Goal: Task Accomplishment & Management: Manage account settings

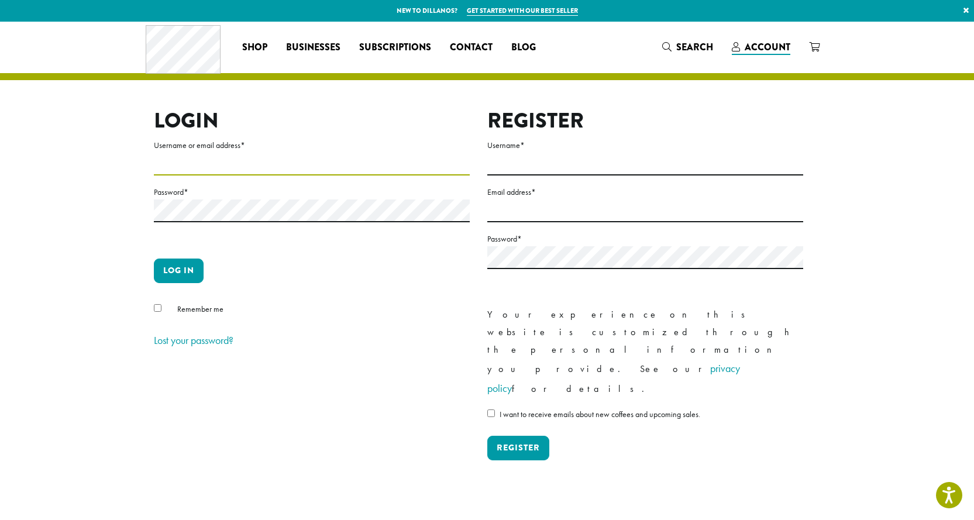
click at [168, 154] on input "Username or email address *" at bounding box center [312, 164] width 316 height 23
click at [65, 266] on section "Login Username or email address * Password * Log in Remember me Lost your passw…" at bounding box center [487, 265] width 974 height 486
click at [276, 159] on input "Username or email address *" at bounding box center [312, 164] width 316 height 23
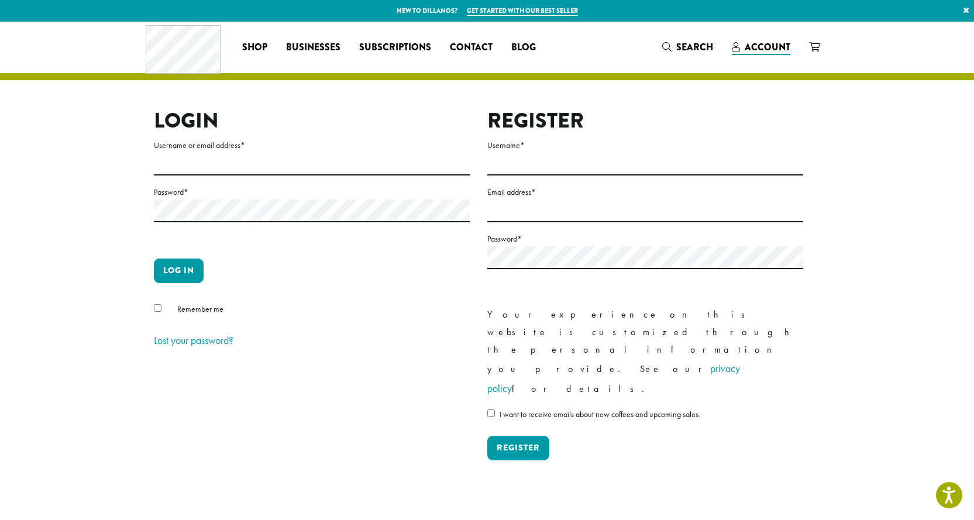
click at [129, 187] on section "Login Username or email address * Password * Log in Remember me Lost your passw…" at bounding box center [487, 265] width 974 height 486
click at [204, 155] on input "Username or email address *" at bounding box center [312, 164] width 316 height 23
click at [230, 153] on label "Username or email address *" at bounding box center [312, 145] width 316 height 15
click at [230, 153] on input "Username or email address *" at bounding box center [312, 164] width 316 height 23
click at [242, 160] on input "Username or email address *" at bounding box center [312, 164] width 316 height 23
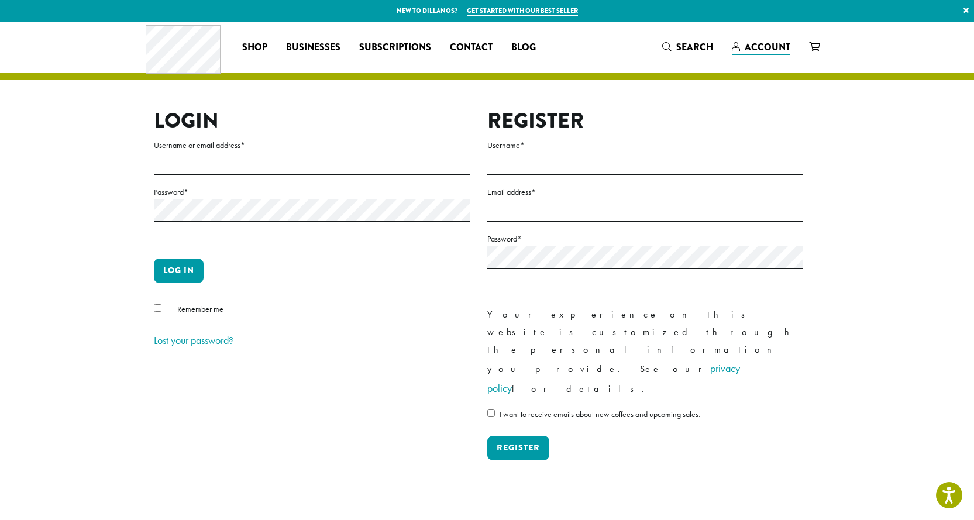
click at [300, 254] on form "Username or email address * Password * Log in Remember me Lost your password?" at bounding box center [312, 244] width 316 height 212
click at [270, 170] on input "Username or email address *" at bounding box center [312, 164] width 316 height 23
click at [230, 159] on input "Username or email address *" at bounding box center [312, 164] width 316 height 23
type input "*"
